Goal: Transaction & Acquisition: Purchase product/service

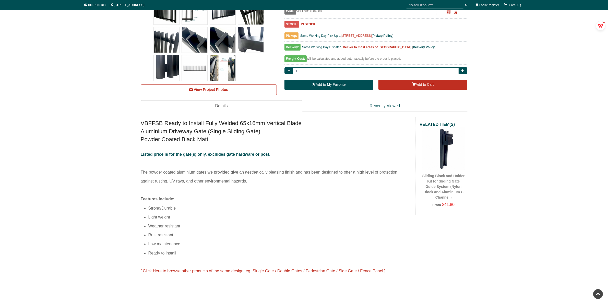
scroll to position [108, 0]
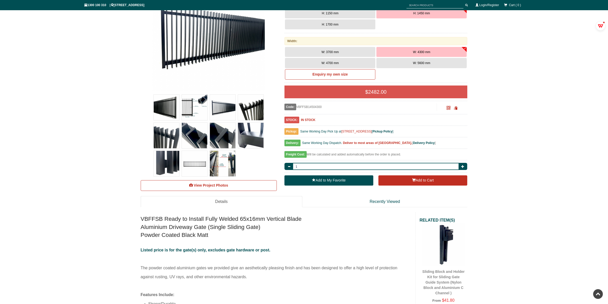
click at [248, 137] on img at bounding box center [251, 136] width 26 height 26
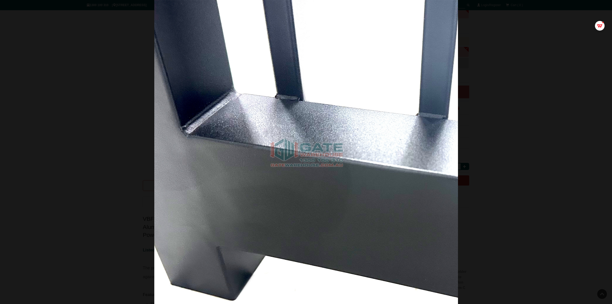
click at [559, 40] on div at bounding box center [306, 152] width 612 height 304
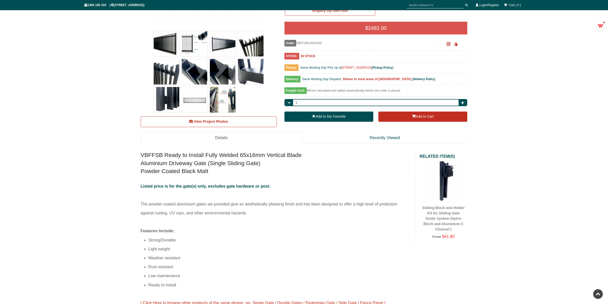
scroll to position [0, 0]
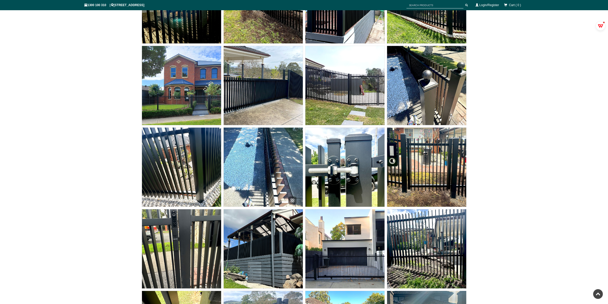
scroll to position [3936, 0]
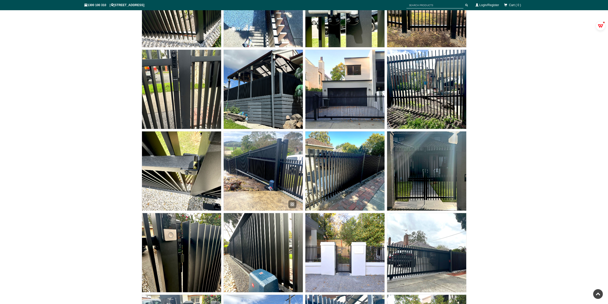
click at [349, 174] on img at bounding box center [344, 170] width 79 height 79
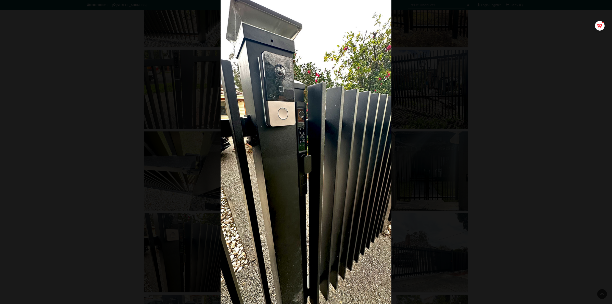
click at [530, 36] on div at bounding box center [306, 152] width 612 height 304
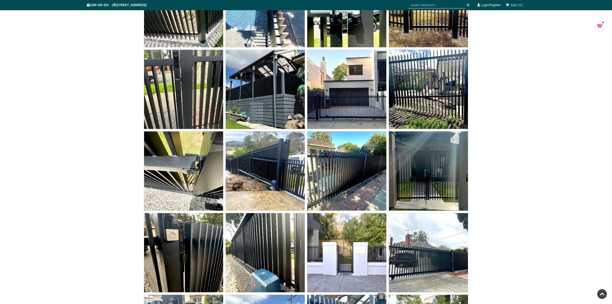
click at [265, 92] on img at bounding box center [306, 152] width 171 height 304
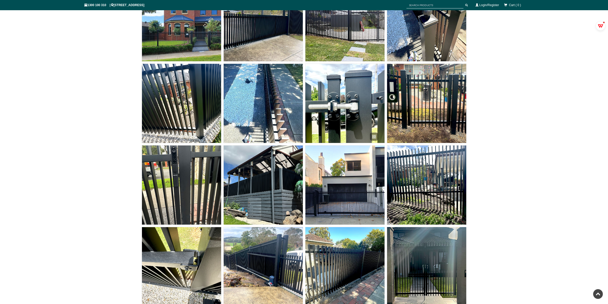
scroll to position [3681, 0]
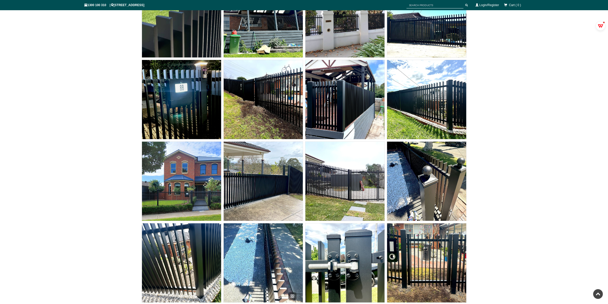
click at [260, 259] on img at bounding box center [263, 262] width 79 height 79
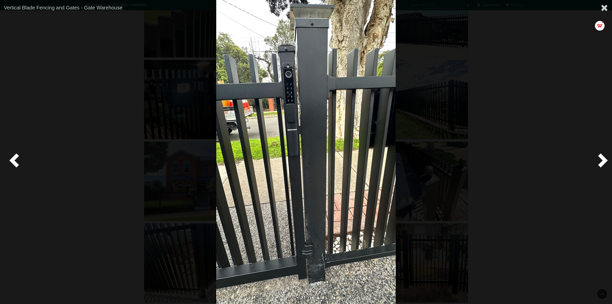
click at [524, 120] on div at bounding box center [306, 152] width 612 height 304
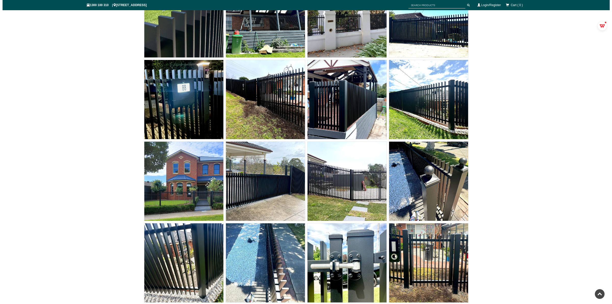
scroll to position [3841, 0]
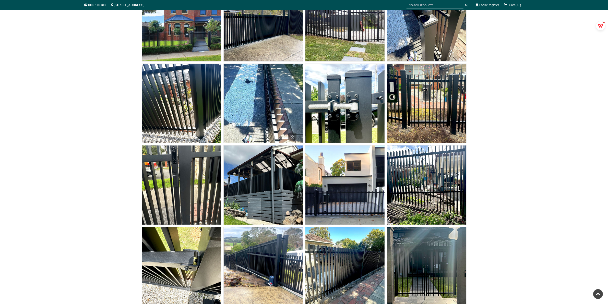
click at [278, 105] on img at bounding box center [263, 103] width 79 height 79
